Goal: Task Accomplishment & Management: Manage account settings

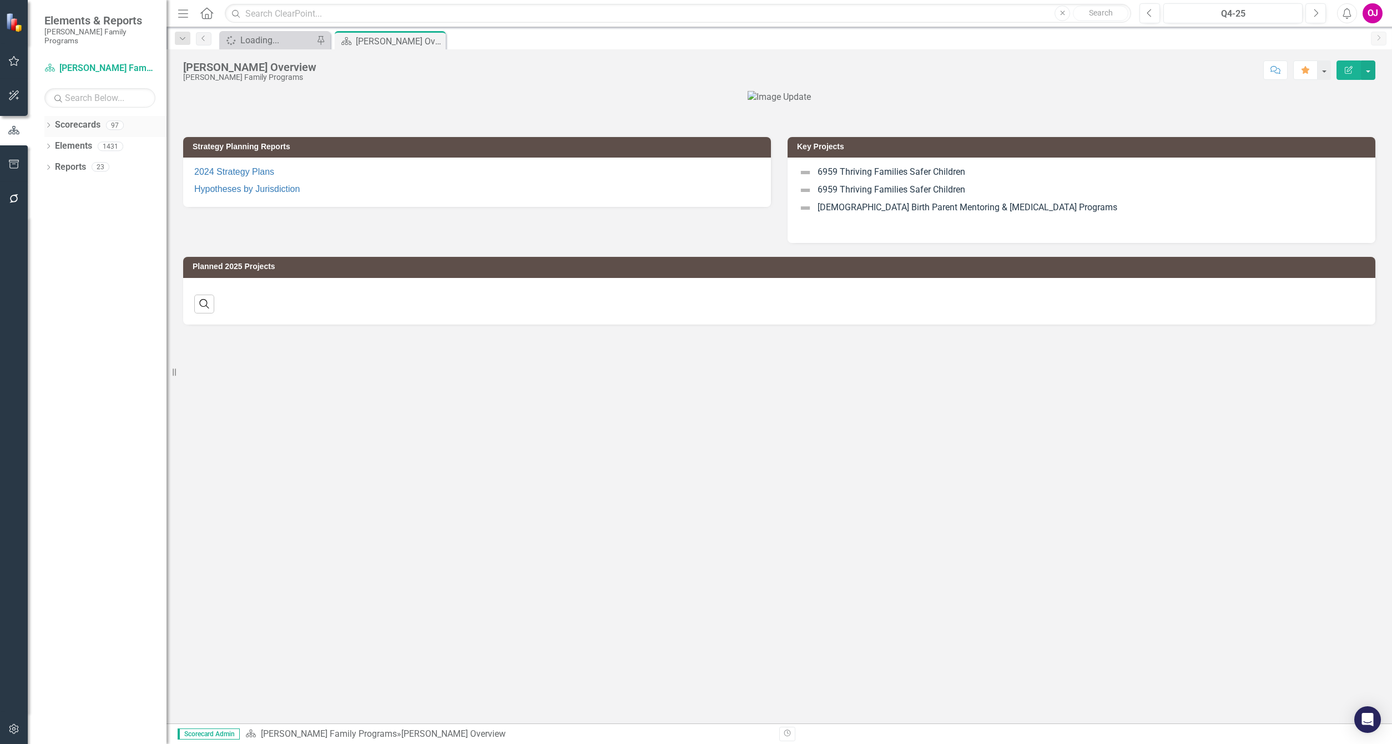
click at [49, 123] on icon "Dropdown" at bounding box center [48, 126] width 8 height 6
click at [52, 143] on icon "Dropdown" at bounding box center [54, 146] width 8 height 7
click at [65, 184] on icon "Dropdown" at bounding box center [65, 187] width 8 height 7
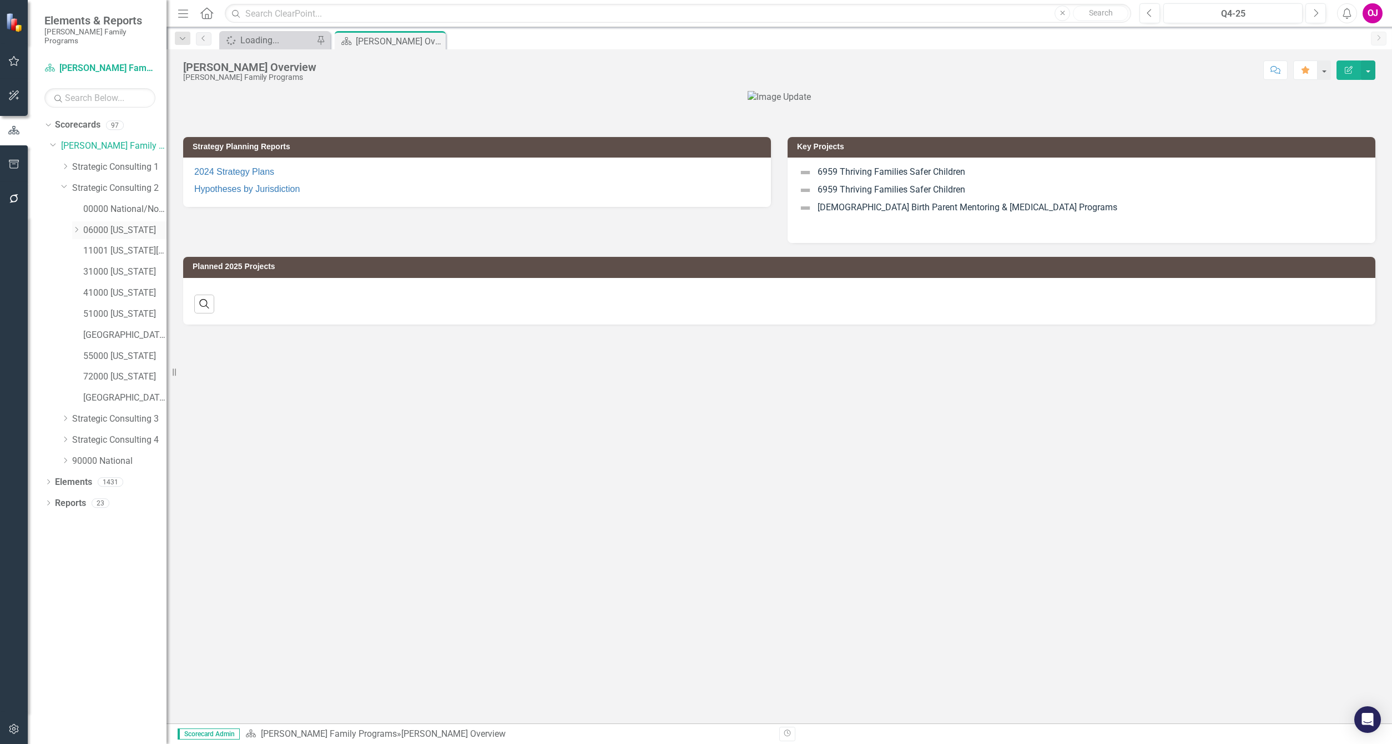
click at [75, 226] on icon "Dropdown" at bounding box center [76, 229] width 8 height 7
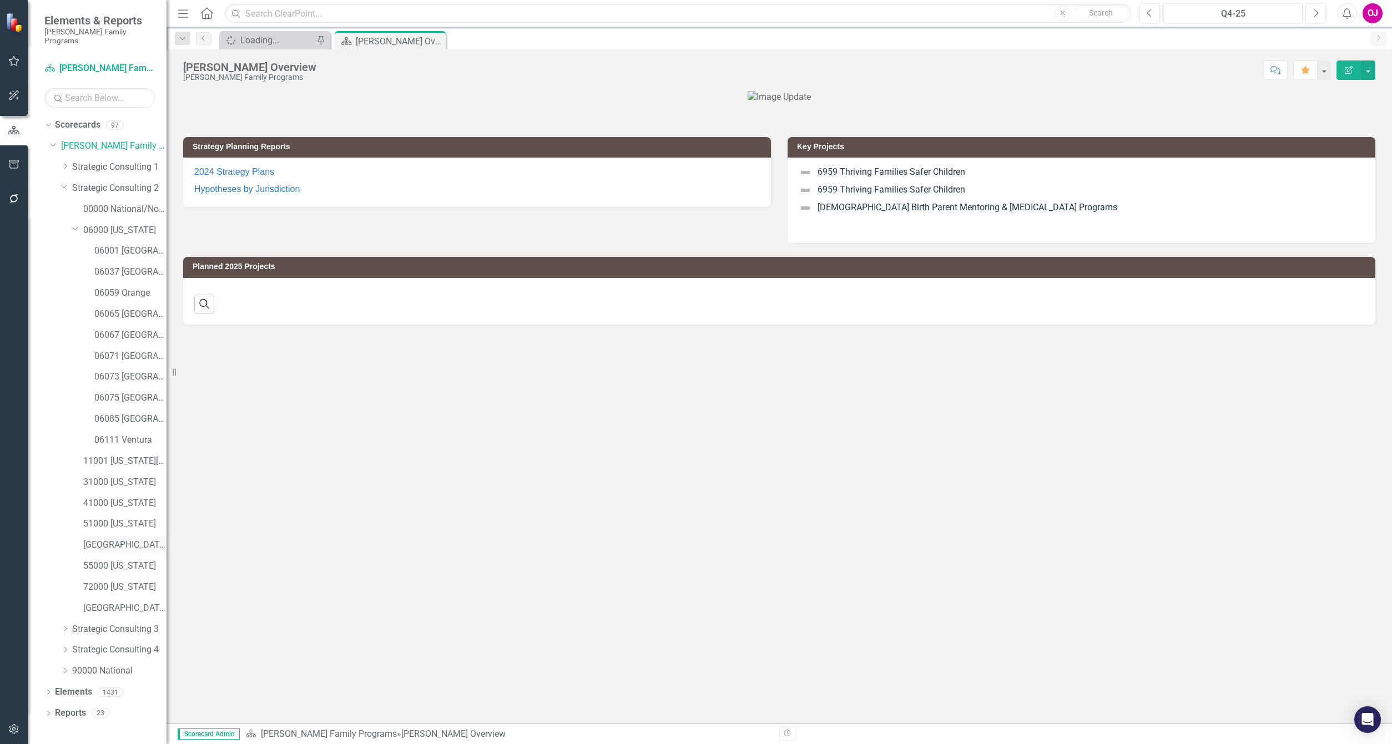
click at [142, 541] on link "[GEOGRAPHIC_DATA][US_STATE]" at bounding box center [124, 545] width 83 height 13
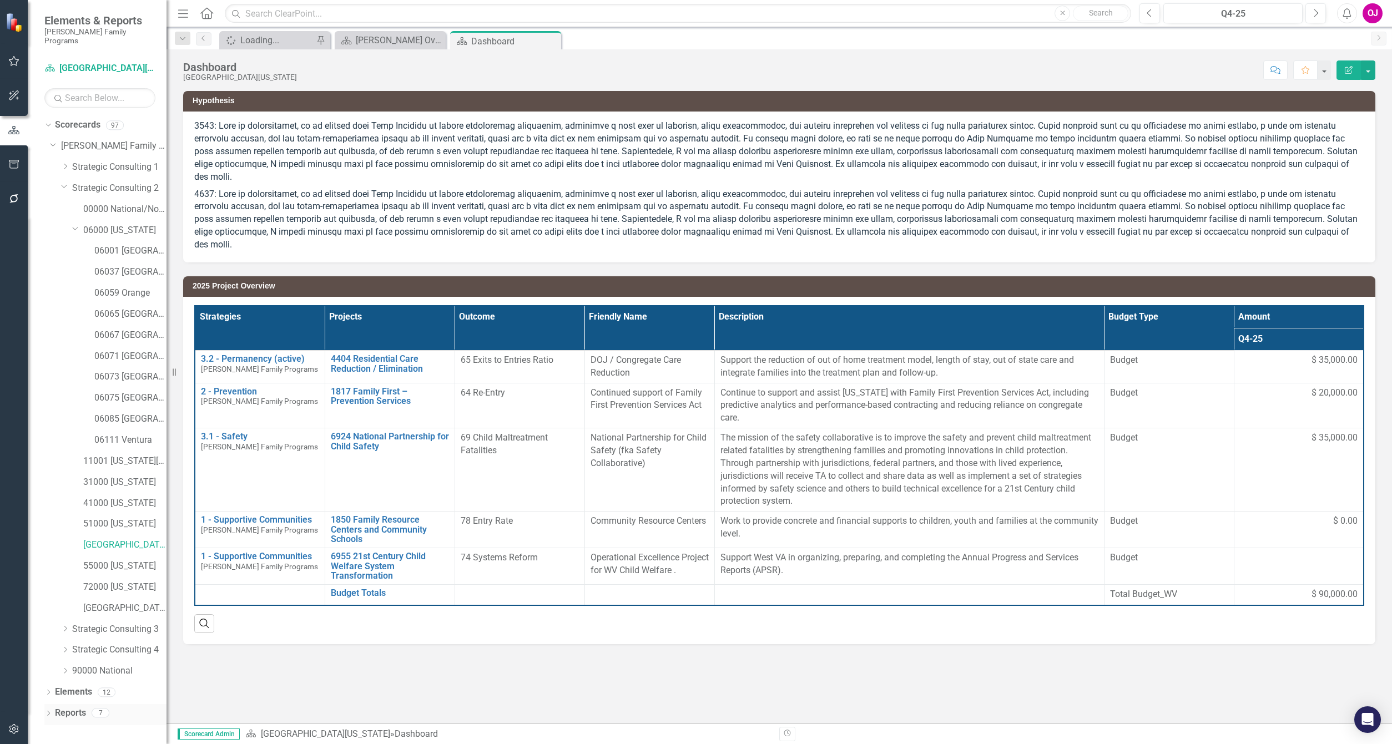
click at [47, 711] on icon "Dropdown" at bounding box center [48, 714] width 8 height 6
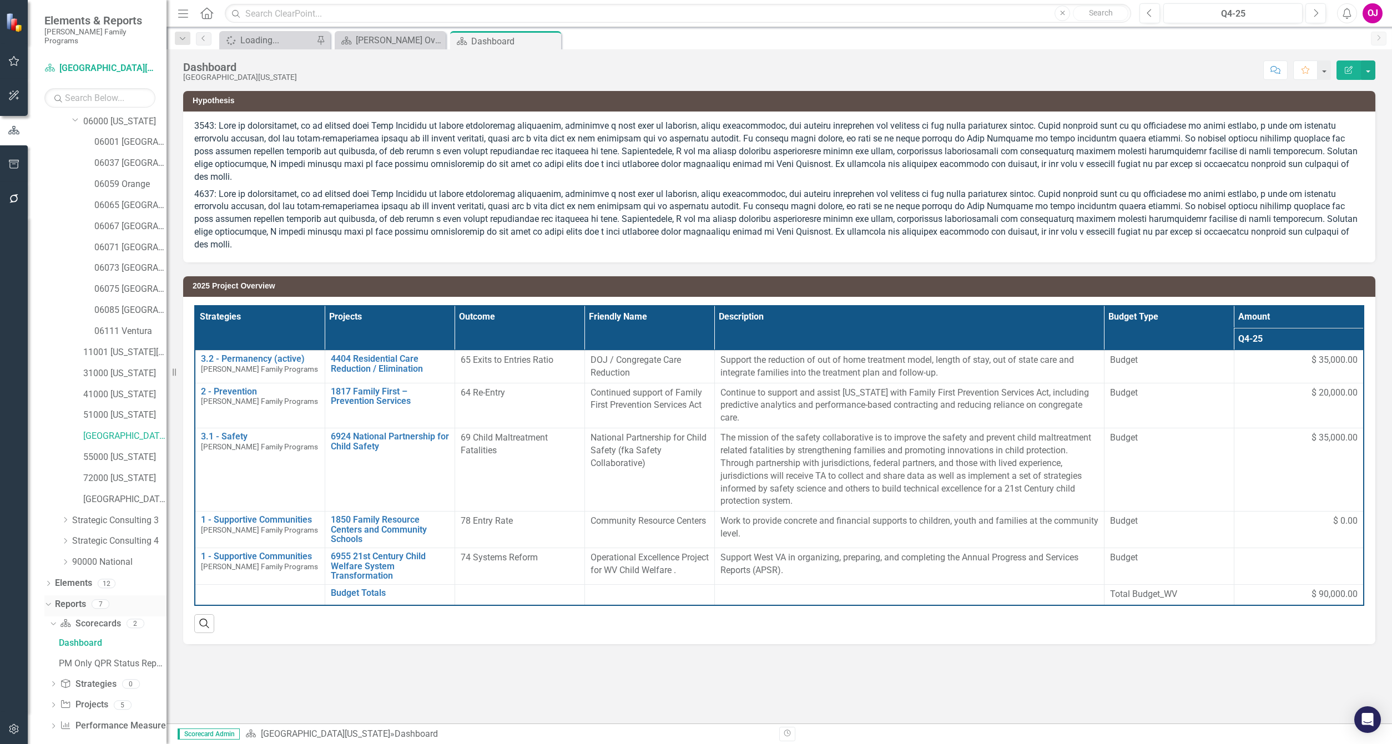
scroll to position [110, 0]
click at [53, 701] on icon "Dropdown" at bounding box center [53, 704] width 8 height 6
click at [115, 679] on div "2025 Project Overview" at bounding box center [113, 684] width 108 height 10
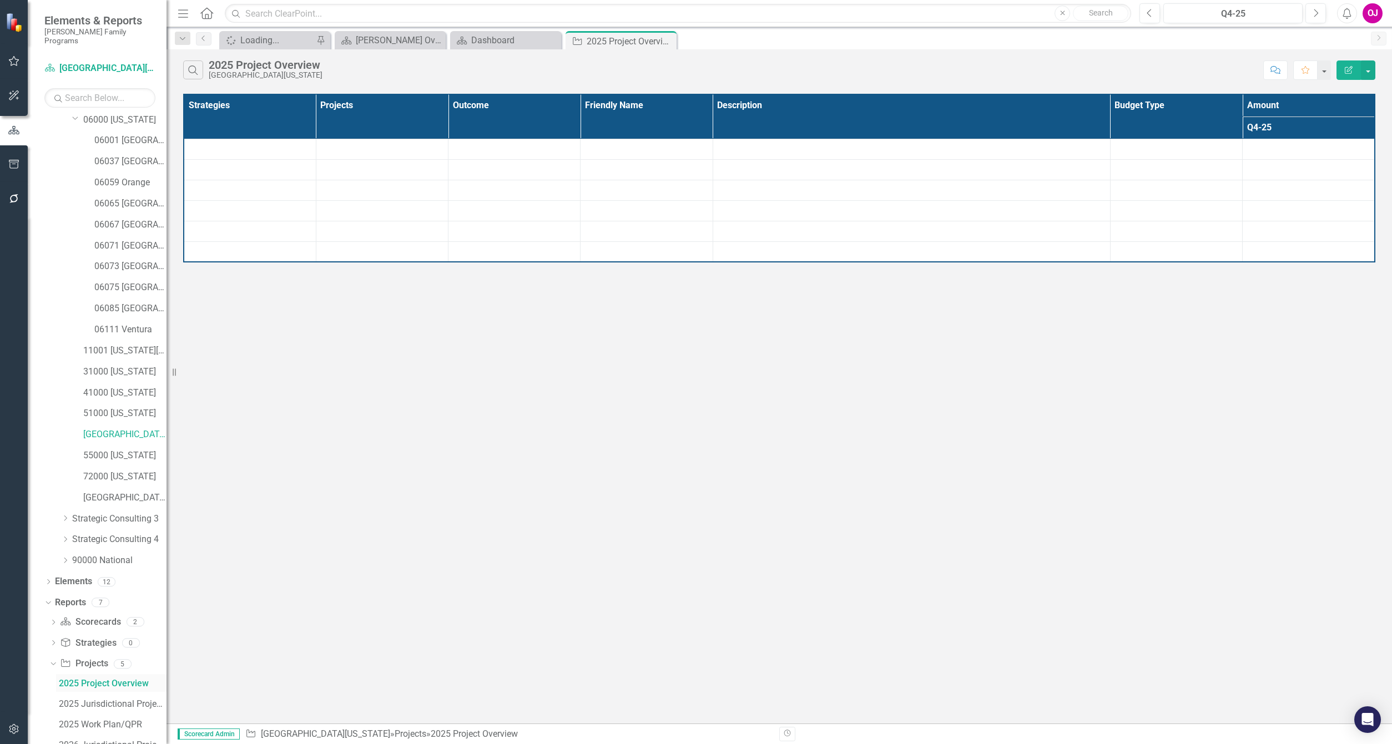
scroll to position [50, 0]
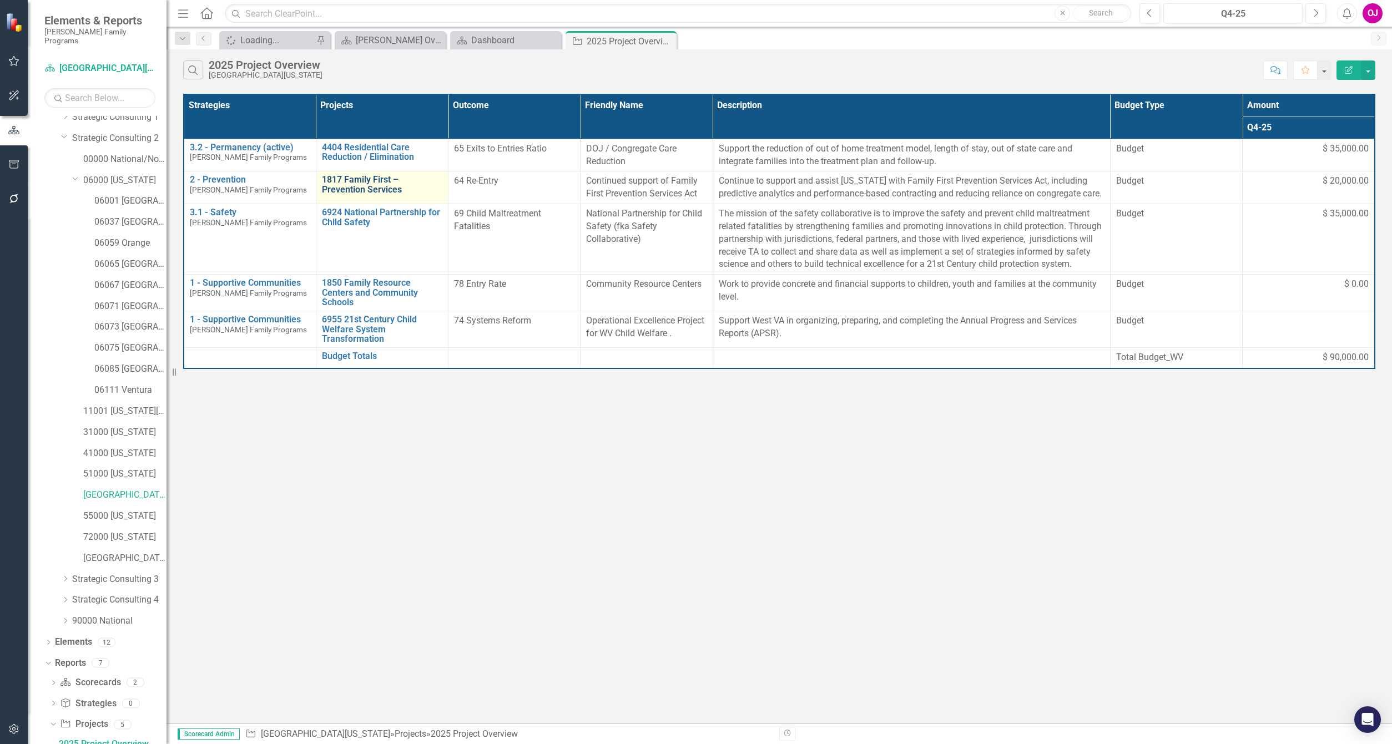
click at [400, 191] on link "1817 Family First – Prevention Services" at bounding box center [382, 184] width 120 height 19
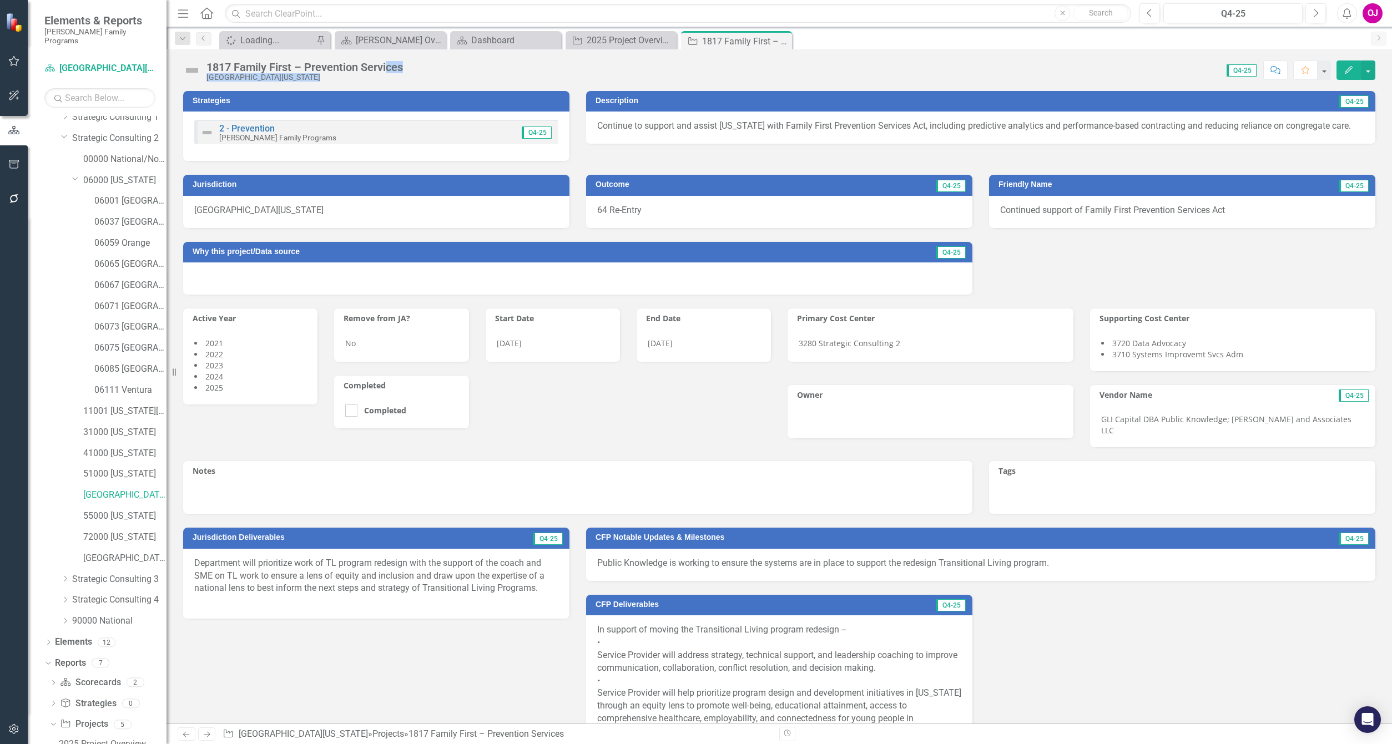
drag, startPoint x: 411, startPoint y: 65, endPoint x: 384, endPoint y: 65, distance: 26.6
click at [384, 65] on div "1817 Family First – Prevention Services 54000 [US_STATE] Score: 0.00 Q4-25 Comp…" at bounding box center [778, 65] width 1225 height 33
drag, startPoint x: 384, startPoint y: 65, endPoint x: 390, endPoint y: 64, distance: 5.7
click at [386, 64] on div "1817 Family First – Prevention Services" at bounding box center [304, 67] width 196 height 12
drag, startPoint x: 414, startPoint y: 62, endPoint x: 330, endPoint y: 65, distance: 85.0
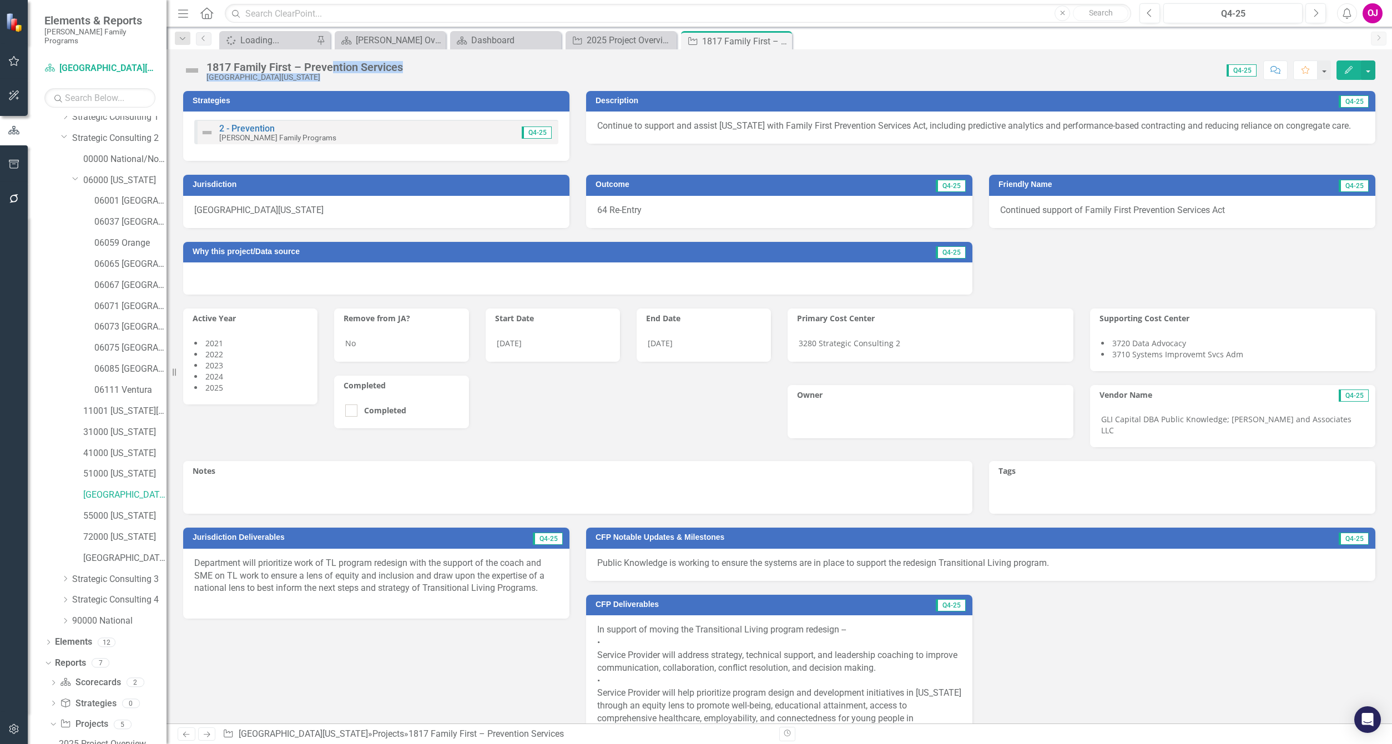
click at [330, 65] on div "1817 Family First – Prevention Services 54000 [US_STATE] Score: 0.00 Q4-25 Comp…" at bounding box center [778, 65] width 1225 height 33
drag, startPoint x: 330, startPoint y: 65, endPoint x: 285, endPoint y: 67, distance: 44.4
click at [288, 67] on div "1817 Family First – Prevention Services" at bounding box center [304, 67] width 196 height 12
click at [242, 70] on div "1817 Family First – Prevention Services" at bounding box center [304, 67] width 196 height 12
copy div "ami"
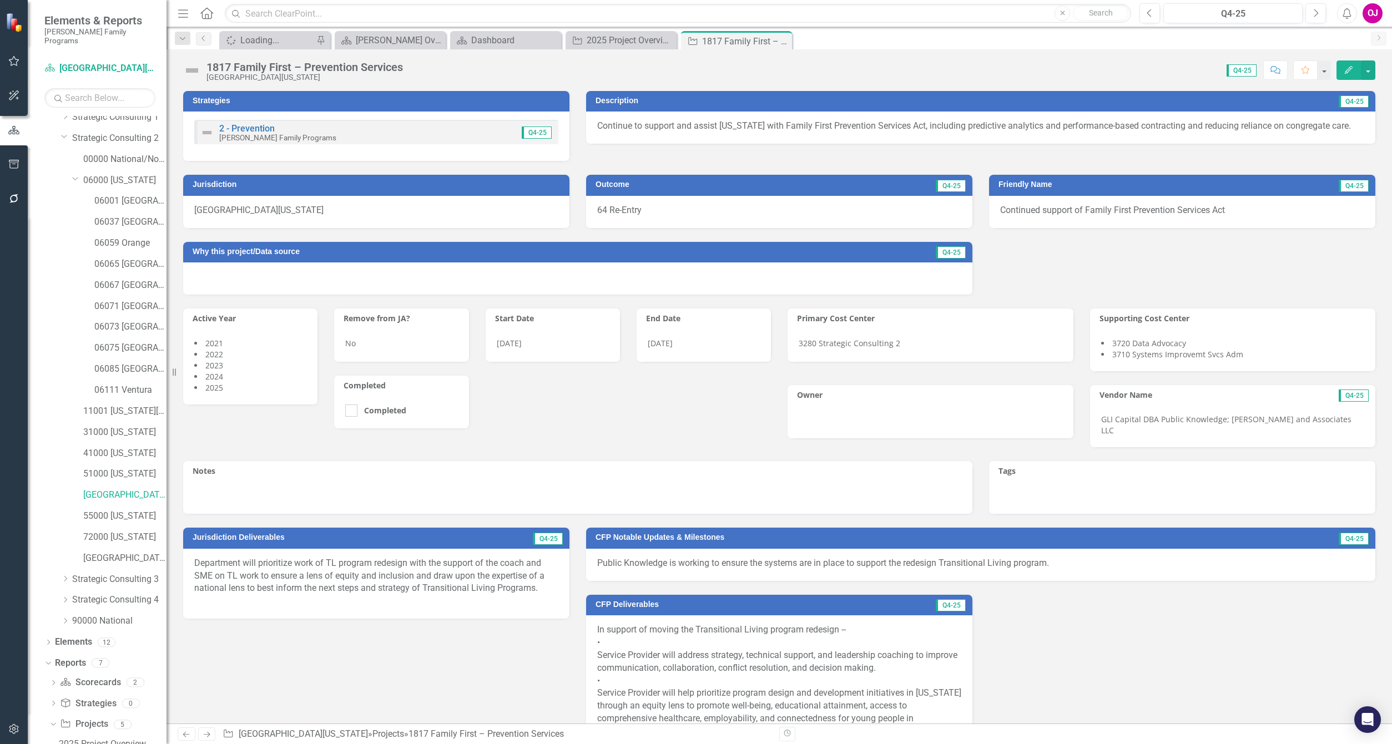
click at [413, 67] on div "Score: 0.00 Q4-25 Completed Comment Favorite Edit" at bounding box center [891, 69] width 967 height 19
click at [401, 67] on div "1817 Family First – Prevention Services" at bounding box center [304, 67] width 196 height 12
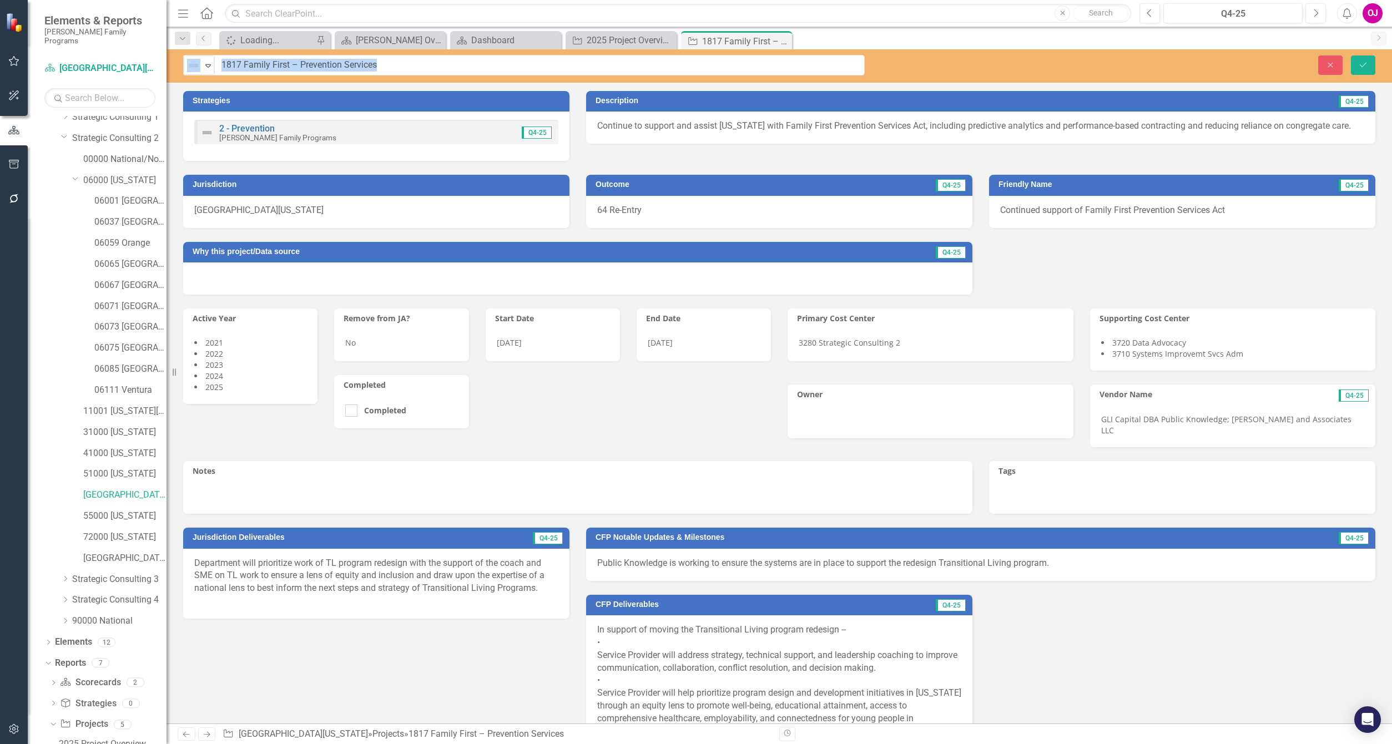
drag, startPoint x: 404, startPoint y: 67, endPoint x: 288, endPoint y: 65, distance: 116.5
drag, startPoint x: 398, startPoint y: 65, endPoint x: 178, endPoint y: 69, distance: 220.3
click at [178, 69] on div "Not Defined Expand 1817 Family First – Prevention Services" at bounding box center [524, 65] width 698 height 21
click at [1095, 209] on span "Continued support of Family First Prevention Services Act" at bounding box center [1112, 210] width 225 height 11
click at [1094, 210] on span "Continued support of Family First Prevention Services Act" at bounding box center [1112, 210] width 225 height 11
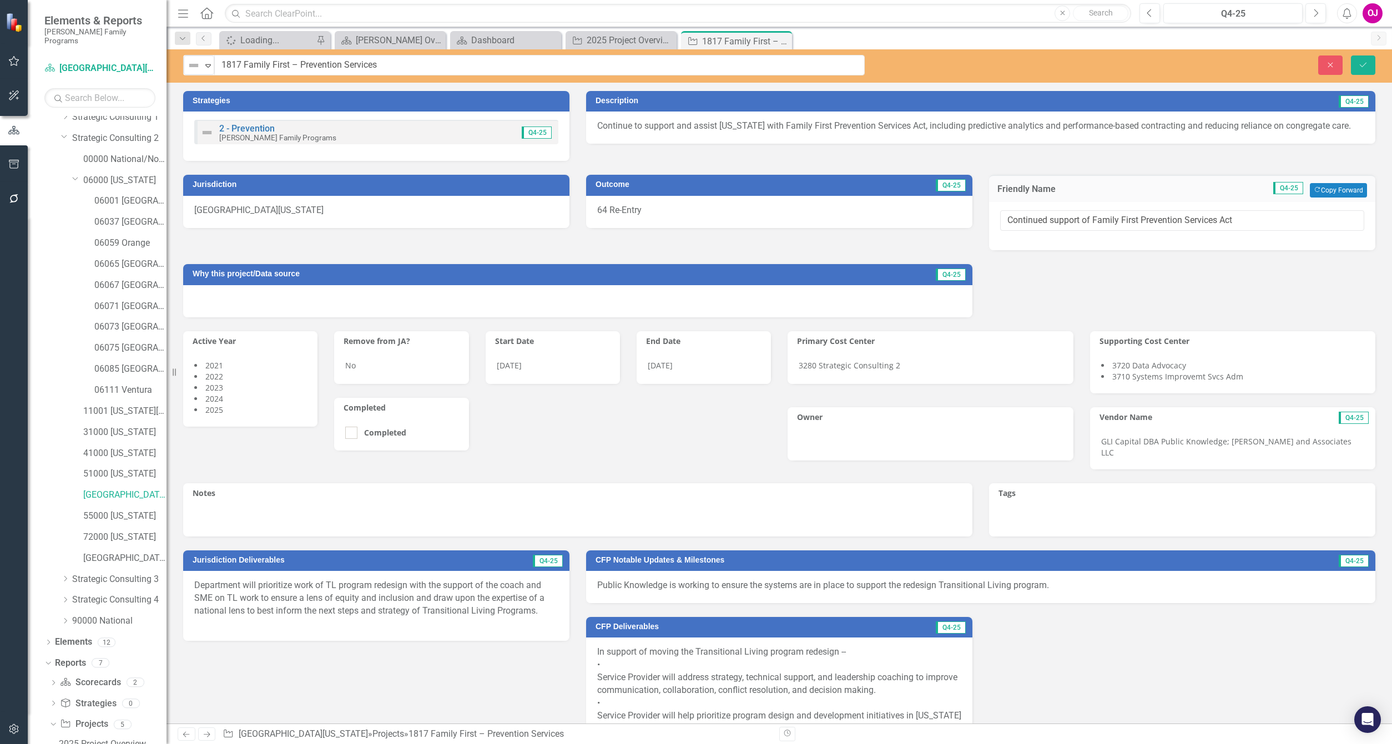
click at [1094, 210] on div "Continued support of Family First Prevention Services Act" at bounding box center [1182, 226] width 386 height 48
click at [1227, 222] on input "Continued support of Family First Prevention Services Act" at bounding box center [1182, 220] width 364 height 21
drag, startPoint x: 1255, startPoint y: 222, endPoint x: 989, endPoint y: 221, distance: 265.8
click at [989, 221] on div "Continued support of Family First Prevention Services Act" at bounding box center [1182, 226] width 386 height 48
click at [621, 132] on p "Continue to support and assist [US_STATE] with Family First Prevention Services…" at bounding box center [980, 126] width 767 height 13
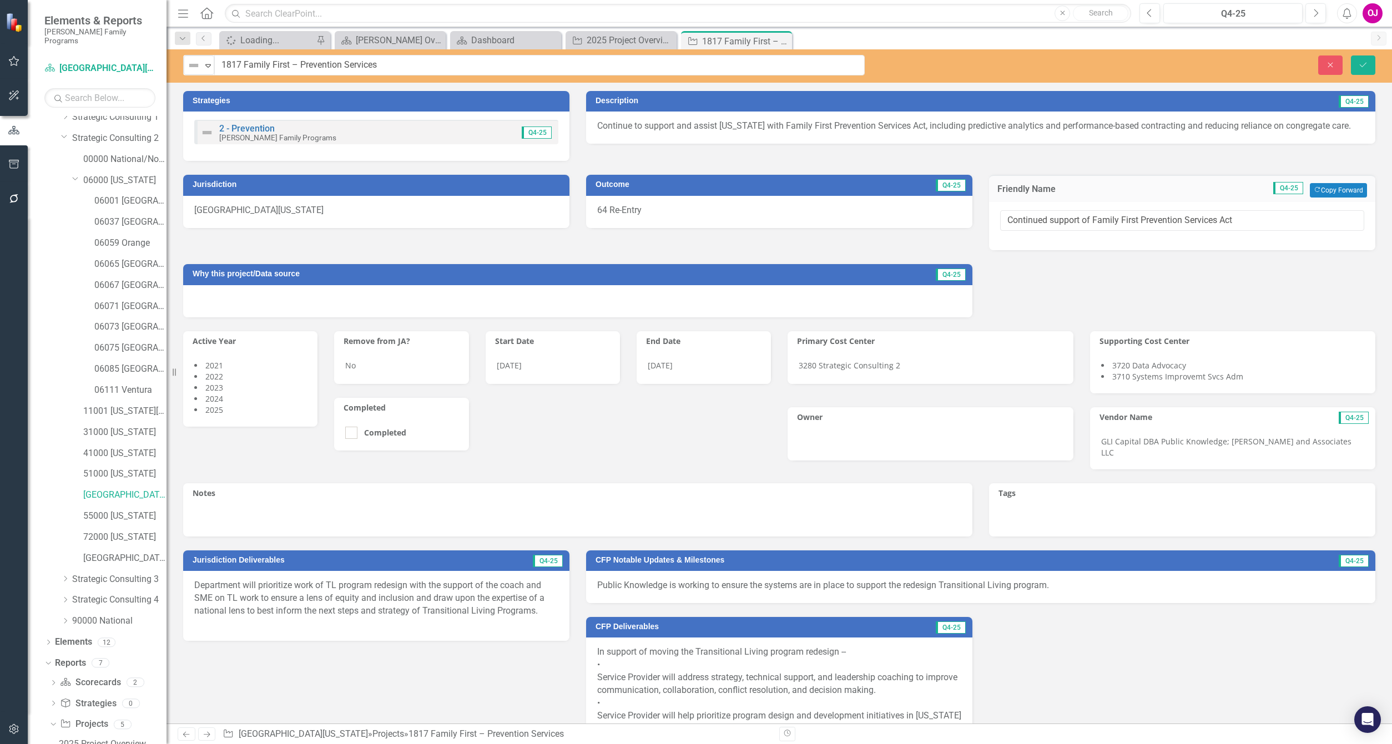
click at [621, 132] on p "Continue to support and assist [US_STATE] with Family First Prevention Services…" at bounding box center [980, 126] width 767 height 13
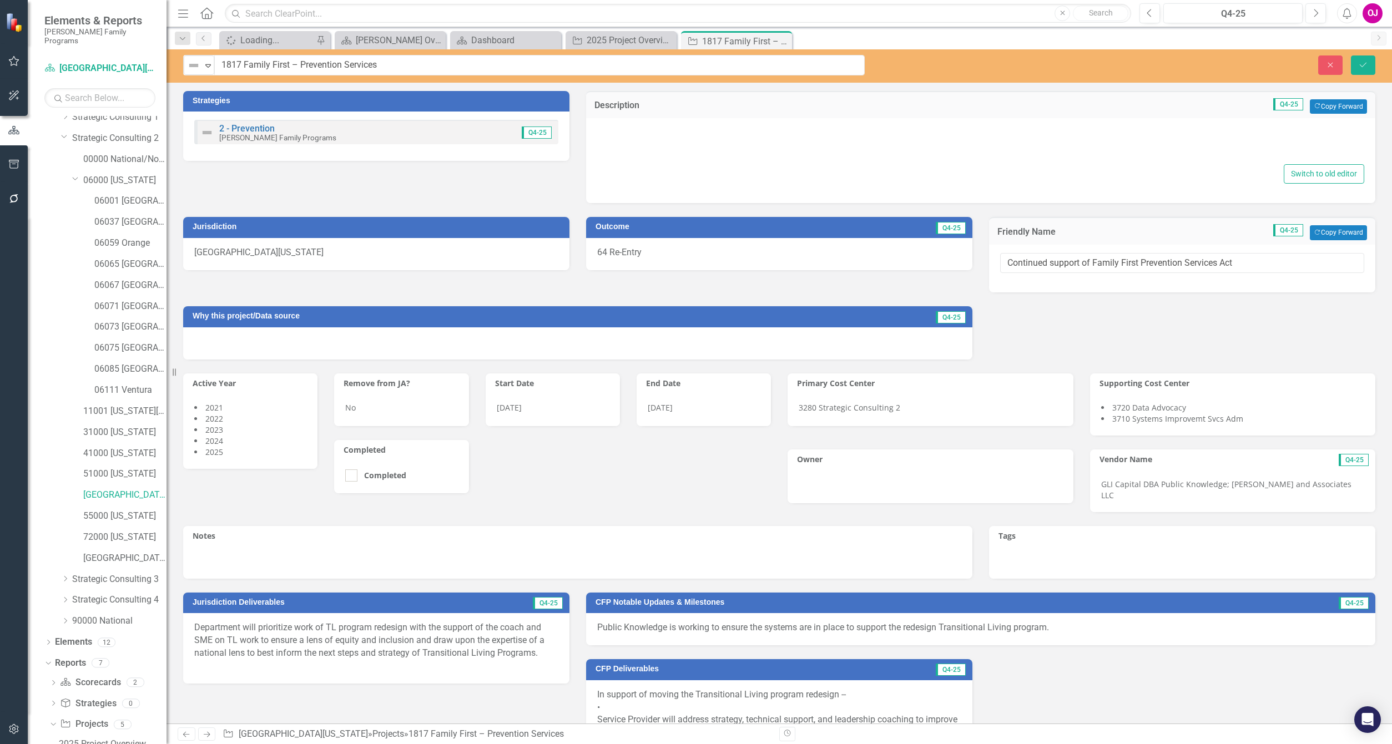
type textarea "<p>Continue to support and assist [US_STATE] with Family First Prevention Servi…"
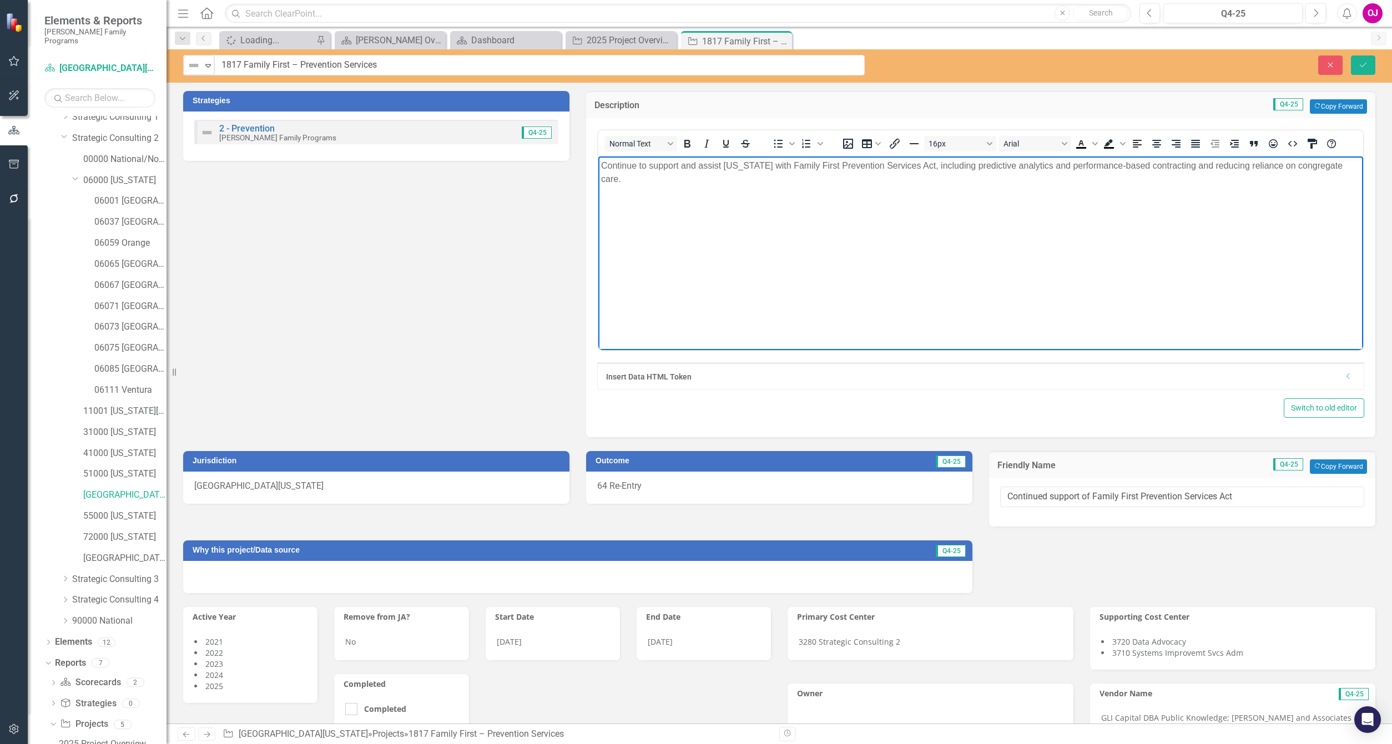
drag, startPoint x: 637, startPoint y: 176, endPoint x: 1186, endPoint y: 324, distance: 568.4
click at [598, 166] on html "Continue to support and assist [US_STATE] with Family First Prevention Services…" at bounding box center [980, 239] width 765 height 166
copy p "Continue to support and assist [US_STATE] with Family First Prevention Services…"
